Goal: Transaction & Acquisition: Purchase product/service

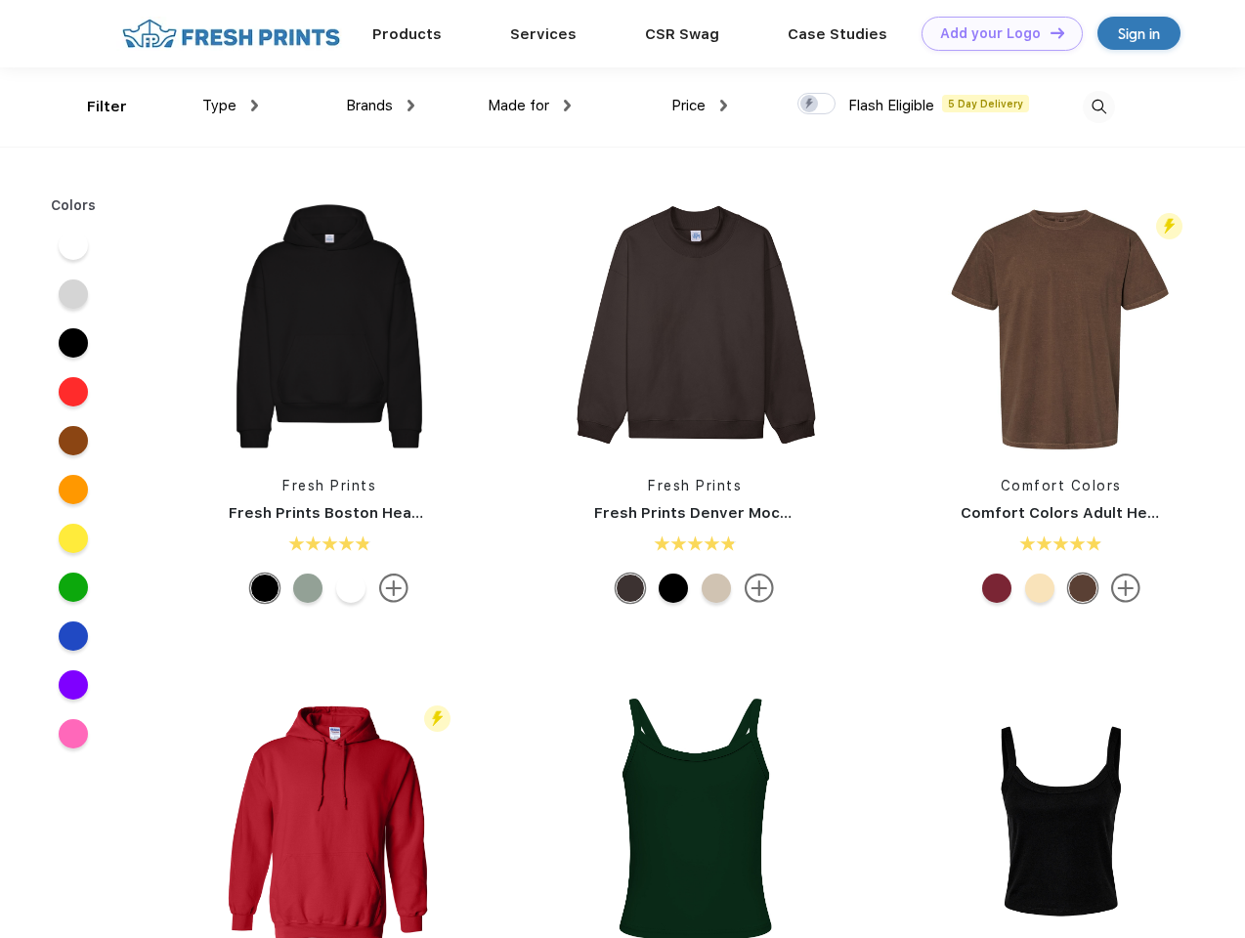
click at [995, 33] on link "Add your Logo Design Tool" at bounding box center [1002, 34] width 161 height 34
click at [0, 0] on div "Design Tool" at bounding box center [0, 0] width 0 height 0
click at [1049, 32] on link "Add your Logo Design Tool" at bounding box center [1002, 34] width 161 height 34
click at [94, 107] on div "Filter" at bounding box center [107, 107] width 40 height 22
click at [231, 106] on span "Type" at bounding box center [219, 106] width 34 height 18
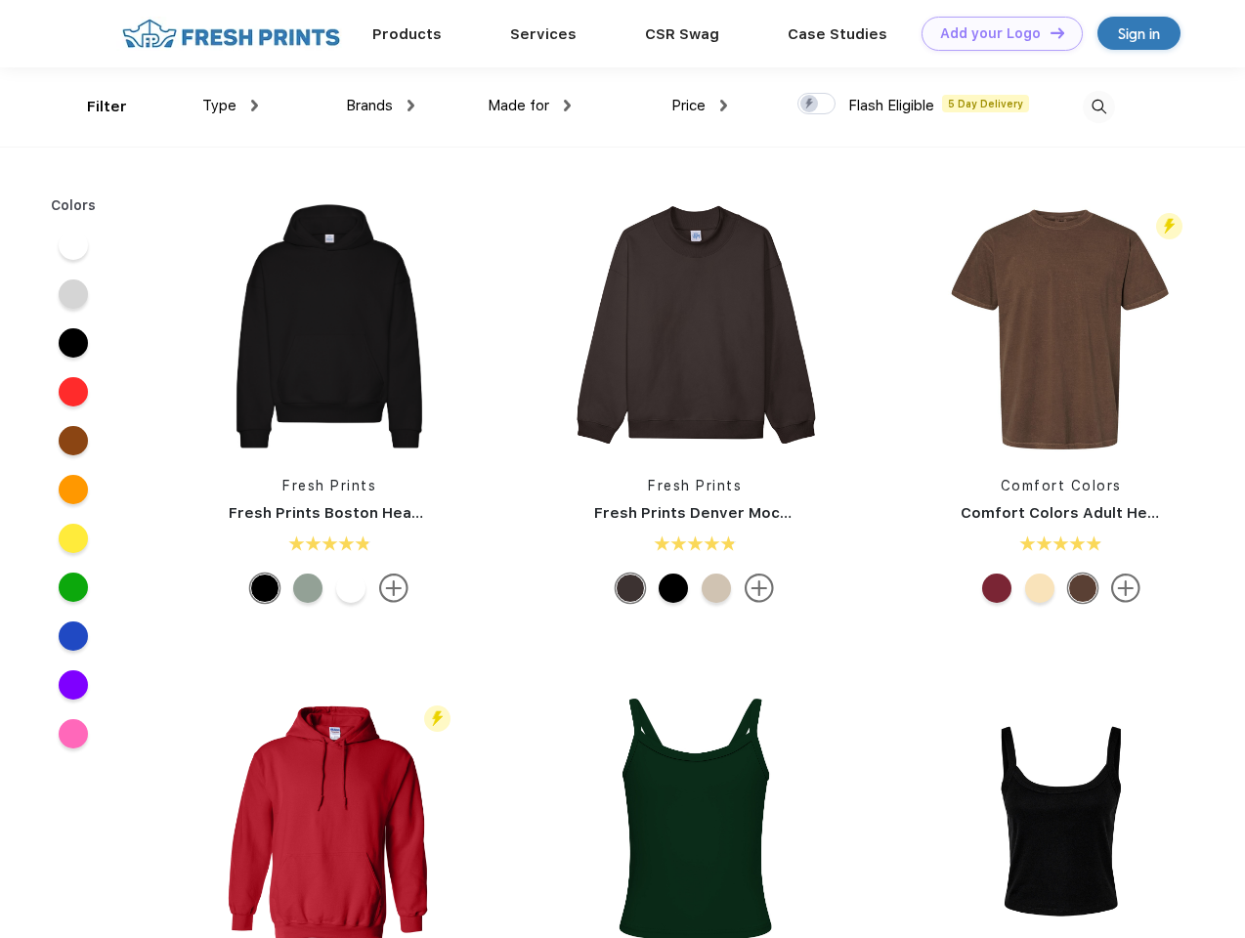
click at [380, 106] on span "Brands" at bounding box center [369, 106] width 47 height 18
click at [530, 106] on span "Made for" at bounding box center [519, 106] width 62 height 18
click at [700, 106] on span "Price" at bounding box center [688, 106] width 34 height 18
click at [817, 105] on div at bounding box center [816, 103] width 38 height 21
click at [810, 105] on input "checkbox" at bounding box center [803, 98] width 13 height 13
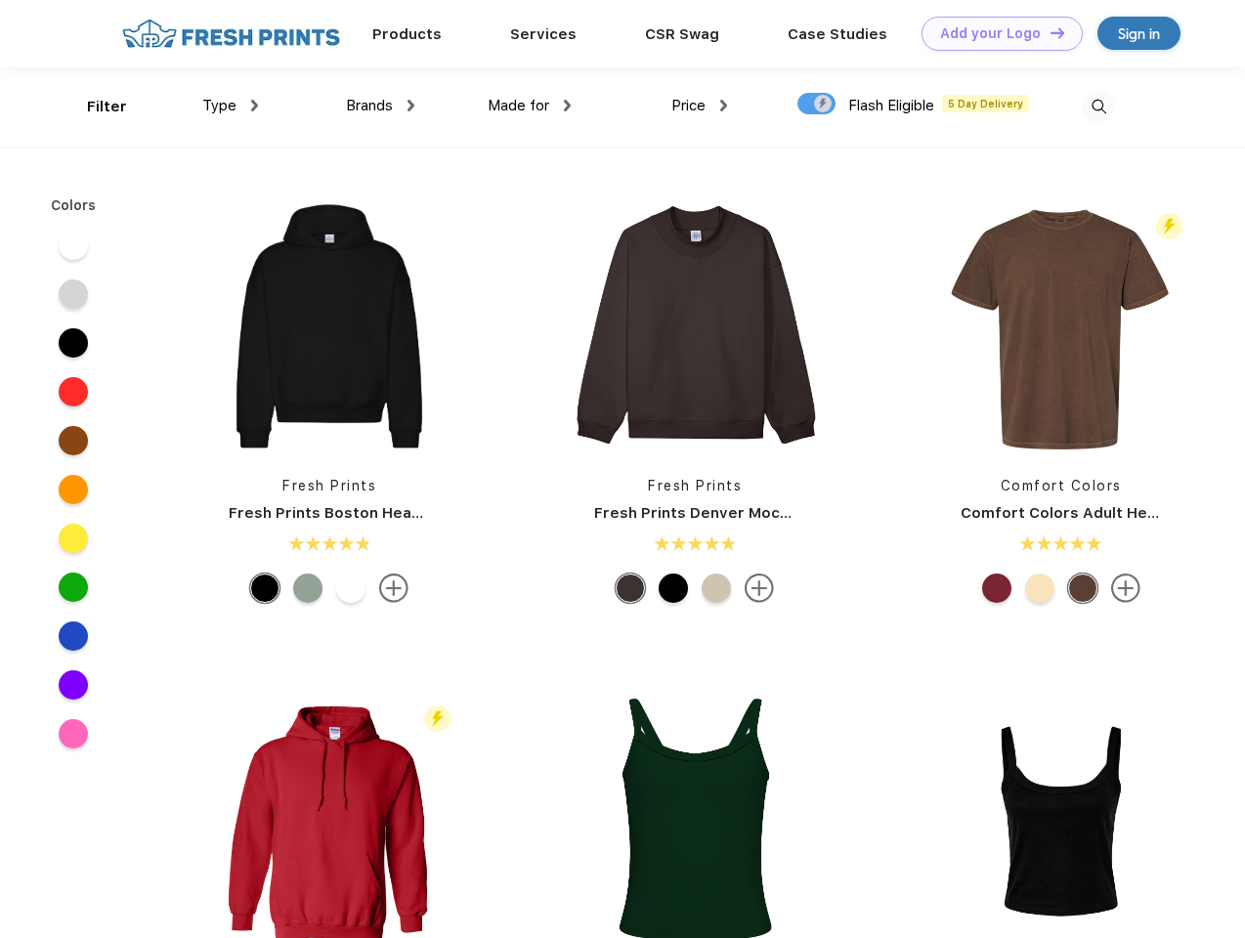
click at [1098, 107] on img at bounding box center [1099, 107] width 32 height 32
